Goal: Task Accomplishment & Management: Use online tool/utility

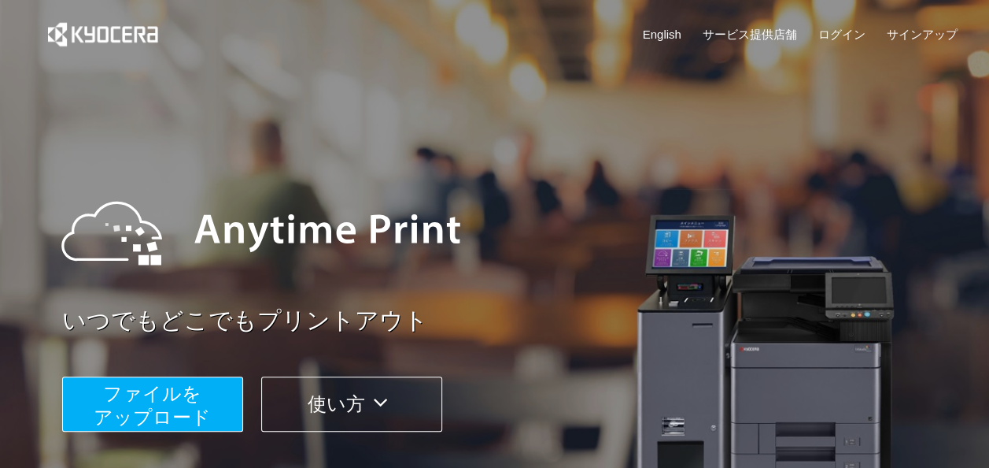
click at [131, 408] on span "ファイルを ​​アップロード" at bounding box center [152, 405] width 117 height 45
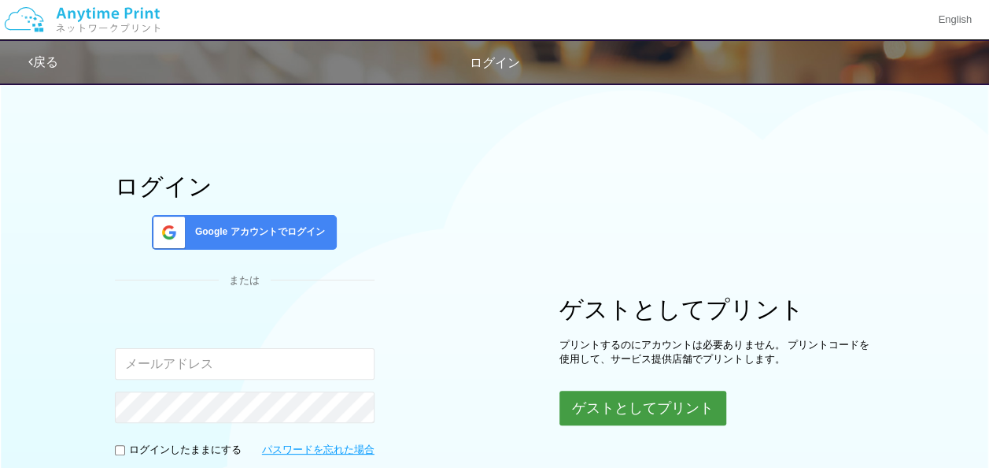
click at [656, 399] on button "ゲストとしてプリント" at bounding box center [643, 407] width 167 height 35
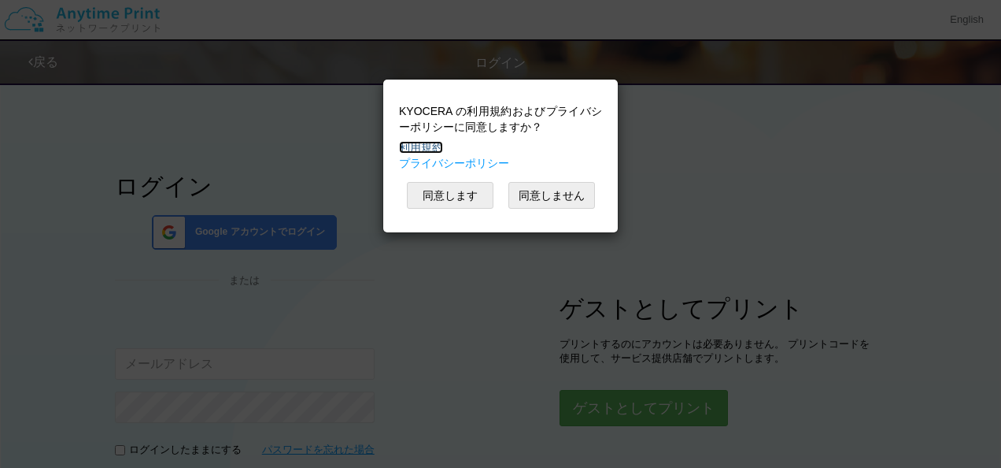
click at [423, 146] on link "利用規約" at bounding box center [421, 147] width 44 height 13
click at [442, 157] on link "プライバシーポリシー" at bounding box center [454, 163] width 110 height 13
click at [457, 190] on button "同意します" at bounding box center [450, 195] width 87 height 27
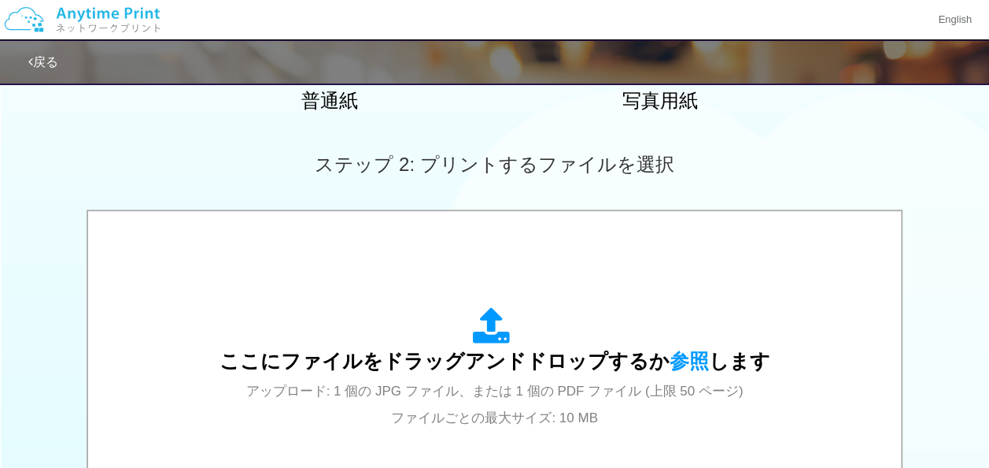
scroll to position [461, 0]
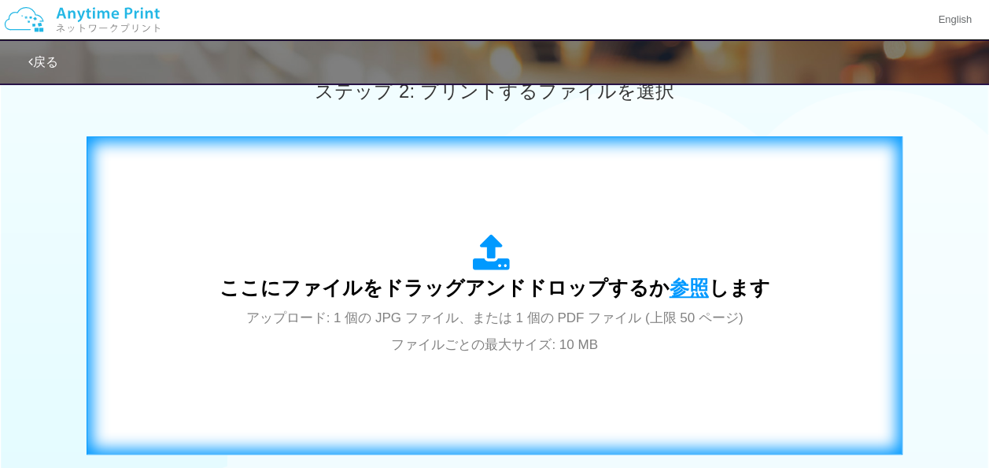
click at [693, 276] on span "参照" at bounding box center [689, 287] width 39 height 22
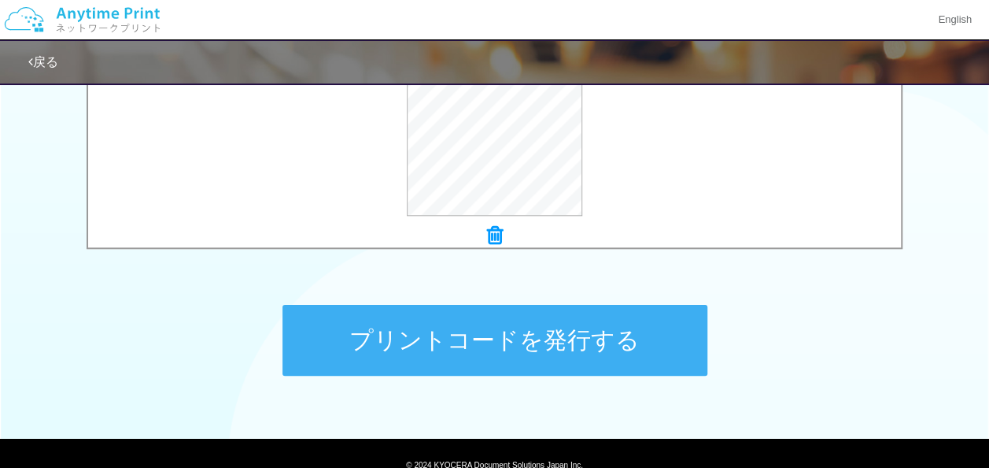
scroll to position [729, 0]
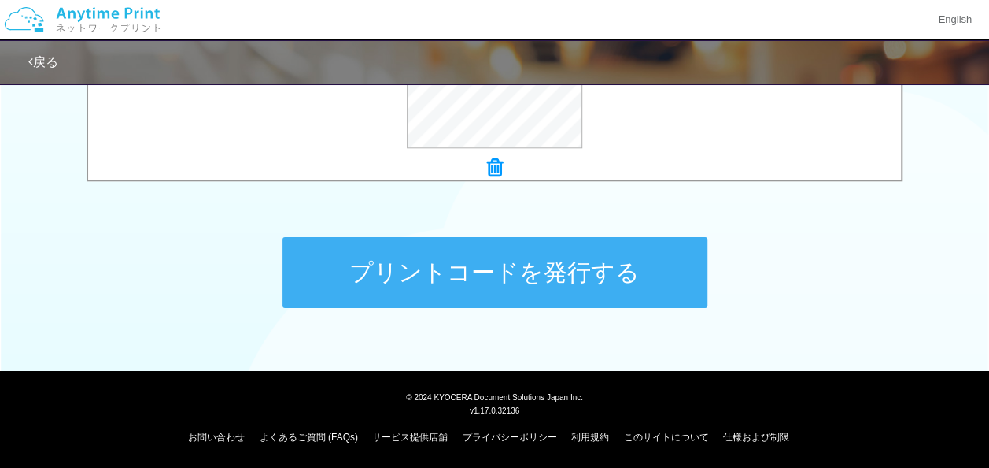
click at [567, 279] on button "プリントコードを発行する" at bounding box center [495, 272] width 425 height 71
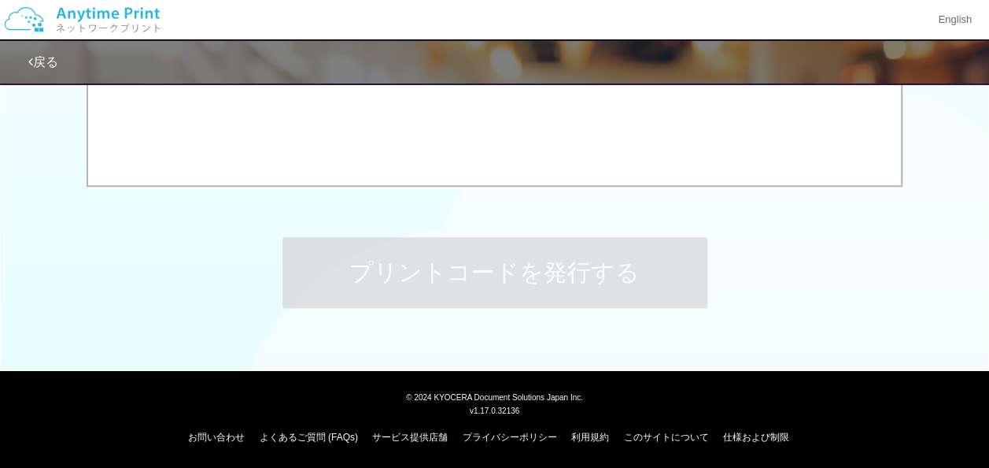
scroll to position [0, 0]
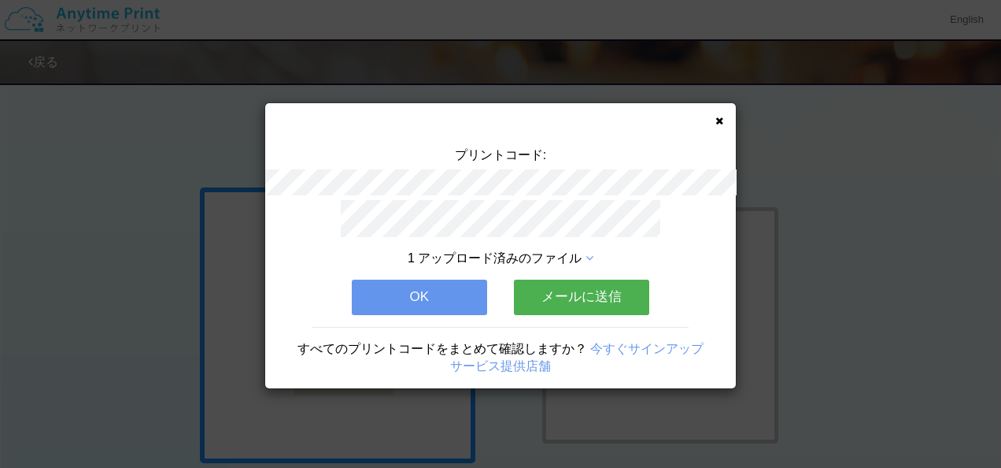
click at [713, 118] on div "プリントコード: 1 アップロード済みのファイル OK メールに送信 すべてのプリントコードをまとめて確認しますか？ 今すぐサインアップ サービス提供店舗" at bounding box center [500, 245] width 471 height 285
click at [449, 296] on button "OK" at bounding box center [419, 296] width 135 height 35
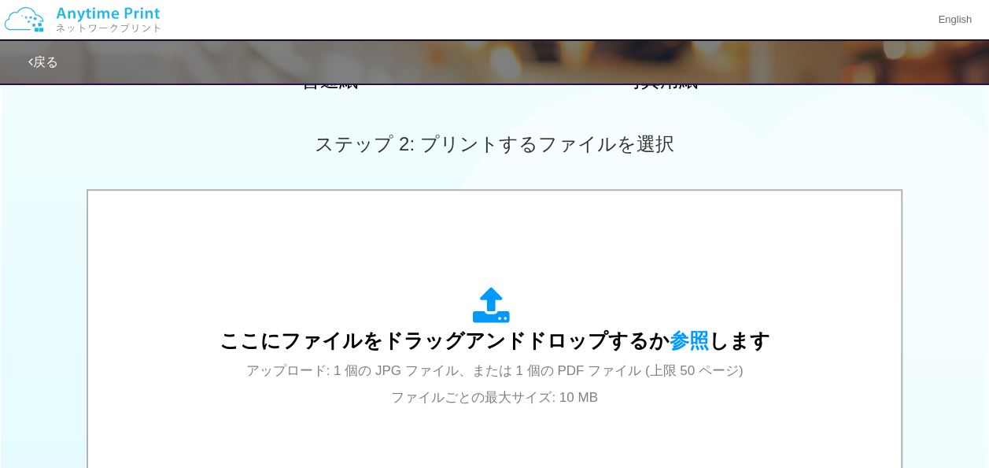
scroll to position [729, 0]
